Goal: Task Accomplishment & Management: Use online tool/utility

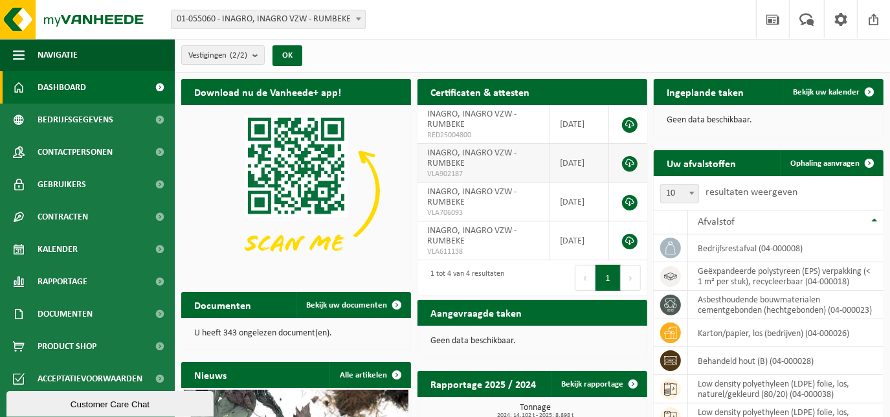
drag, startPoint x: 836, startPoint y: 166, endPoint x: 605, endPoint y: 167, distance: 230.5
click at [834, 166] on span "Ophaling aanvragen" at bounding box center [824, 163] width 69 height 8
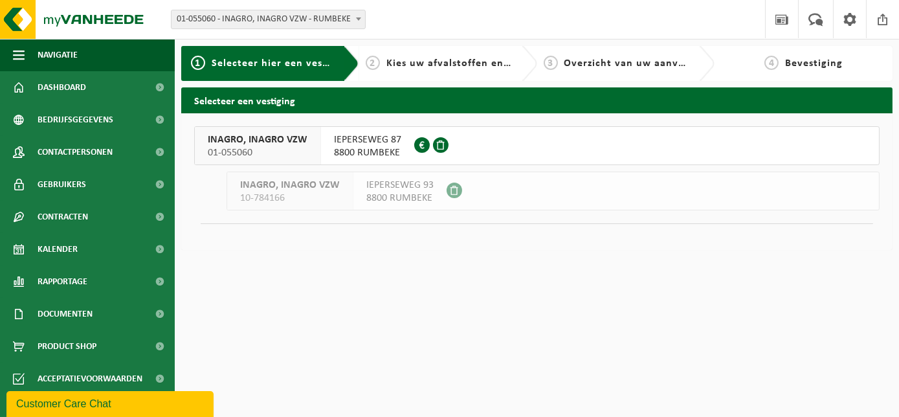
click at [348, 146] on span "8800 RUMBEKE" at bounding box center [367, 152] width 67 height 13
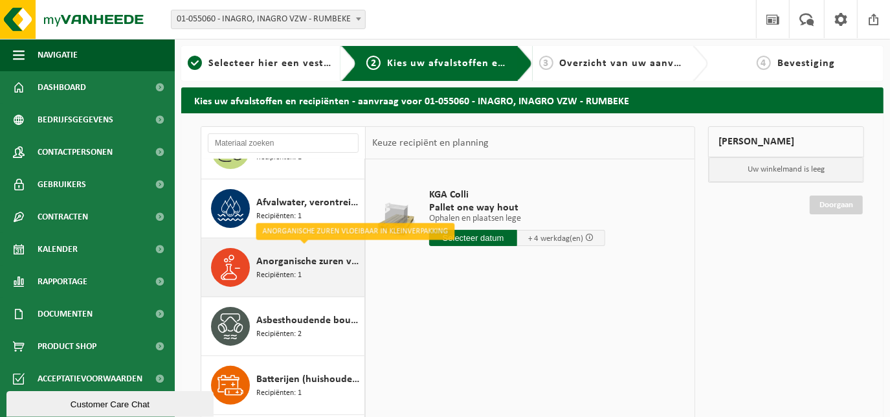
scroll to position [235, 0]
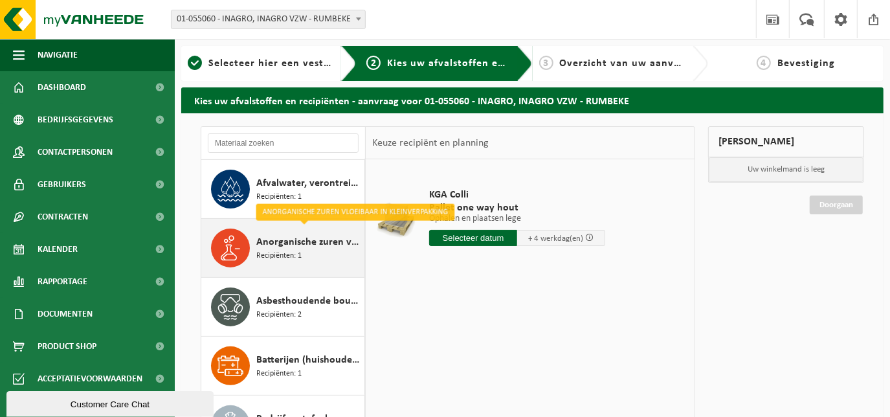
click at [309, 251] on div "Anorganische zuren vloeibaar in kleinverpakking Recipiënten: 1" at bounding box center [308, 248] width 105 height 39
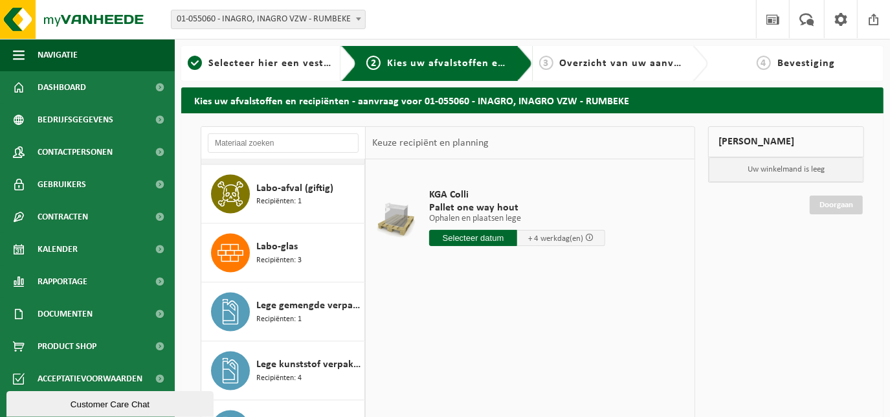
scroll to position [1647, 0]
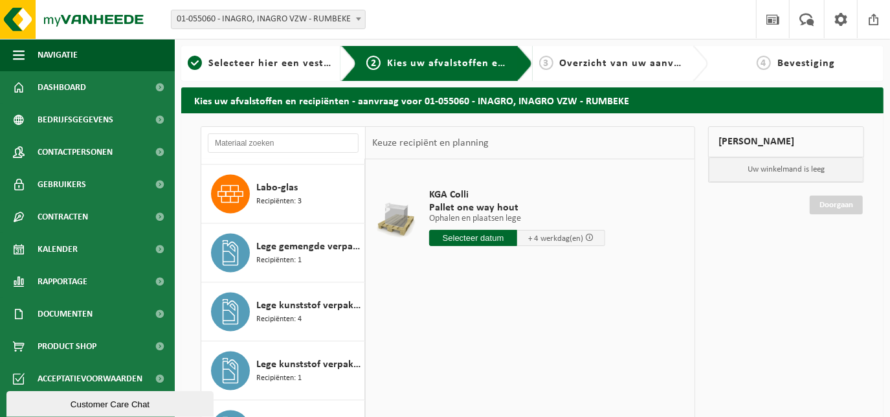
click at [530, 304] on div "KGA Colli Pallet one way hout Ophalen en plaatsen lege Ophalen en plaatsen lege…" at bounding box center [530, 353] width 329 height 388
